Goal: Task Accomplishment & Management: Manage account settings

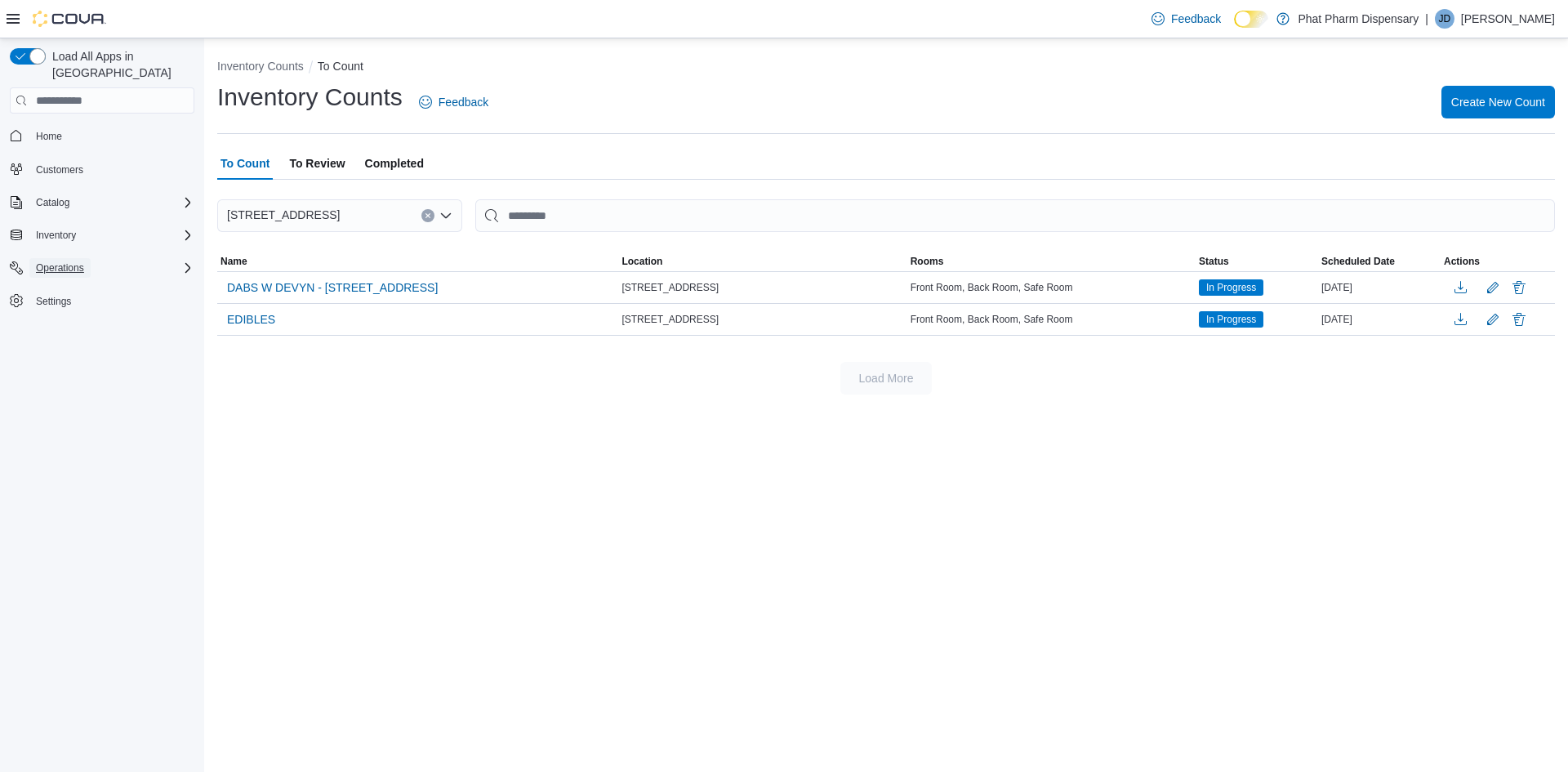
click at [67, 261] on span "Operations" at bounding box center [60, 267] width 49 height 13
click at [62, 229] on span "Inventory" at bounding box center [56, 235] width 40 height 13
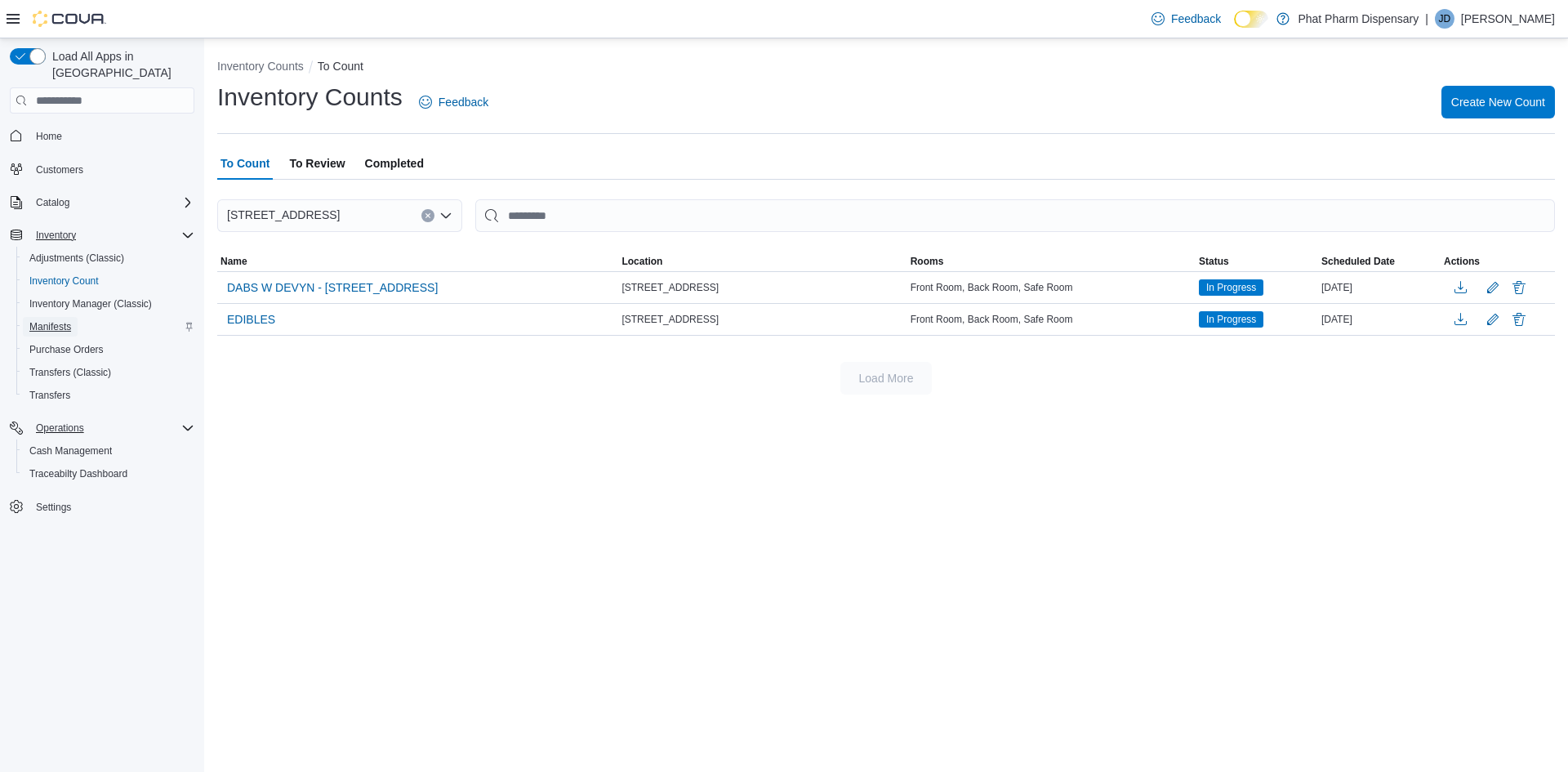
click at [38, 320] on span "Manifests" at bounding box center [50, 327] width 42 height 13
